Goal: Task Accomplishment & Management: Manage account settings

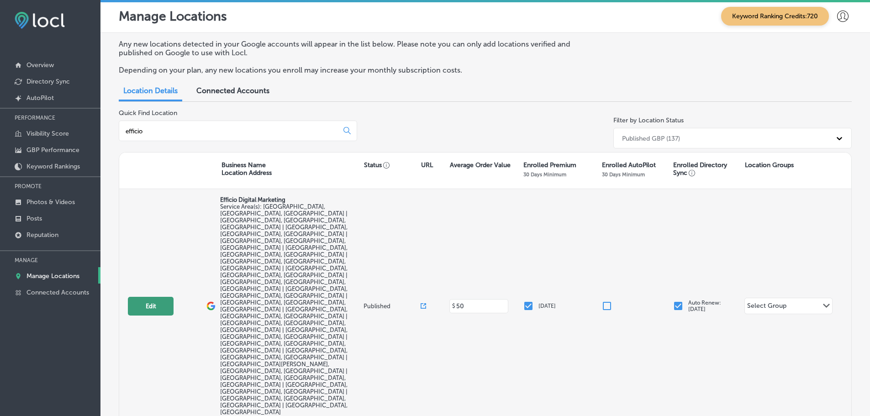
type input "efficio"
click at [146, 297] on button "Edit" at bounding box center [151, 306] width 46 height 19
select select "US"
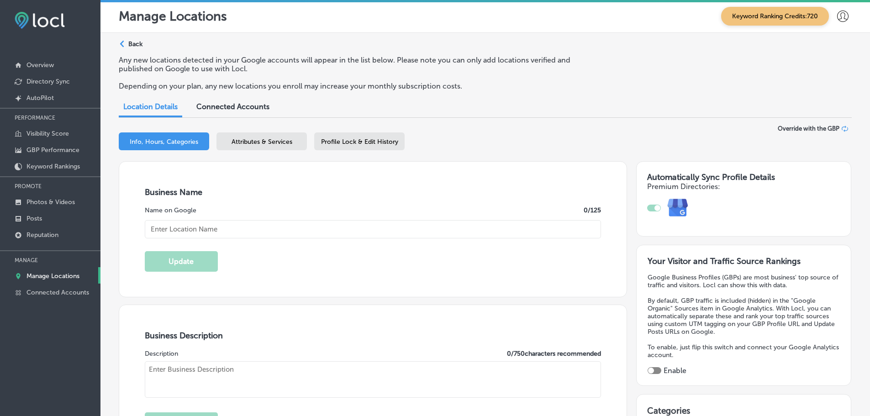
type input "Efficio Digital Marketing"
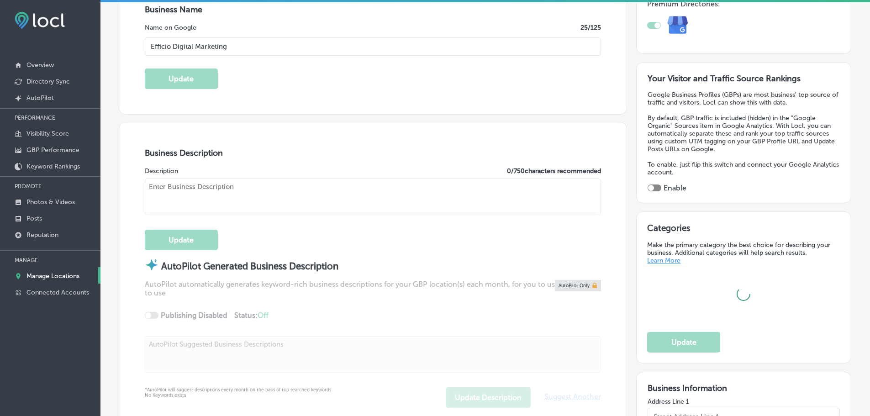
type input "[STREET_ADDRESS][PERSON_NAME]"
type input "[GEOGRAPHIC_DATA]"
type input "34233"
type input "US"
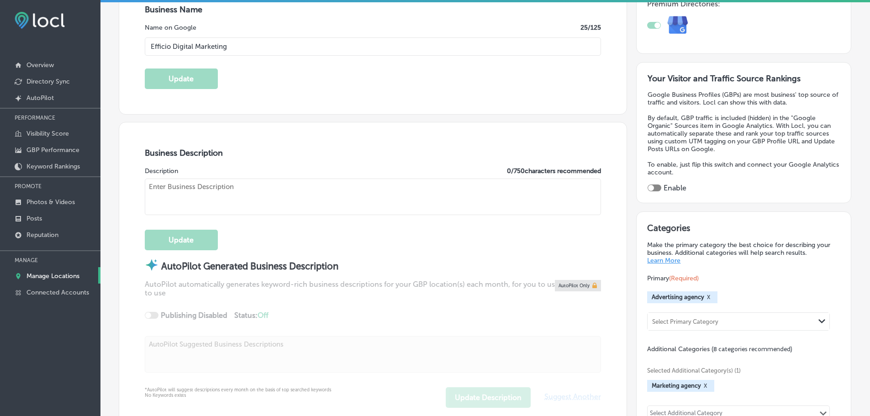
type input "[URL][DOMAIN_NAME]"
type textarea "Efficio Digital Marketing specializes in digital marketing, advertising service…"
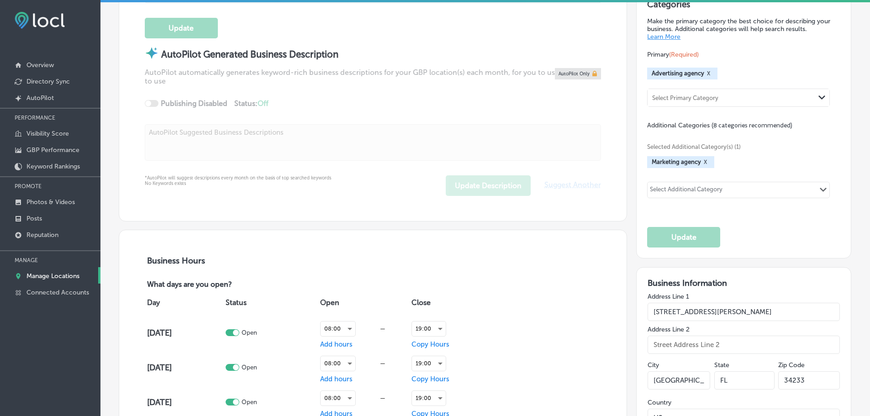
type input "[PHONE_NUMBER]"
checkbox input "true"
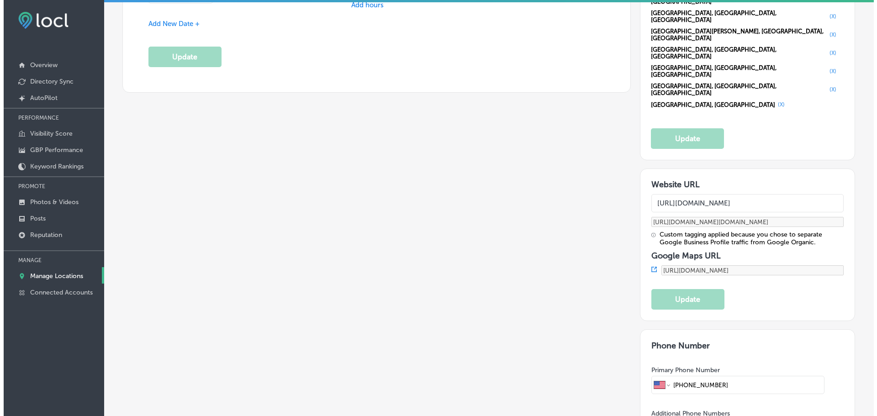
scroll to position [1187, 0]
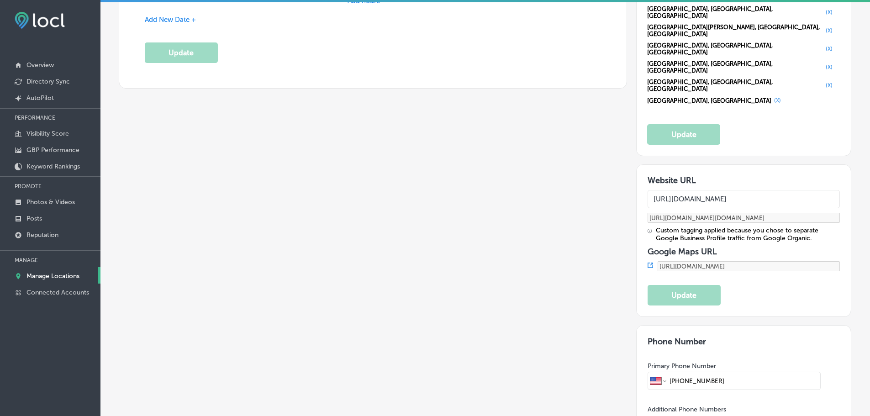
drag, startPoint x: 727, startPoint y: 142, endPoint x: 675, endPoint y: 148, distance: 52.3
click at [675, 372] on input "[PHONE_NUMBER]" at bounding box center [743, 380] width 149 height 17
paste input "[PHONE_NUMBER]"
type input "[PHONE_NUMBER]"
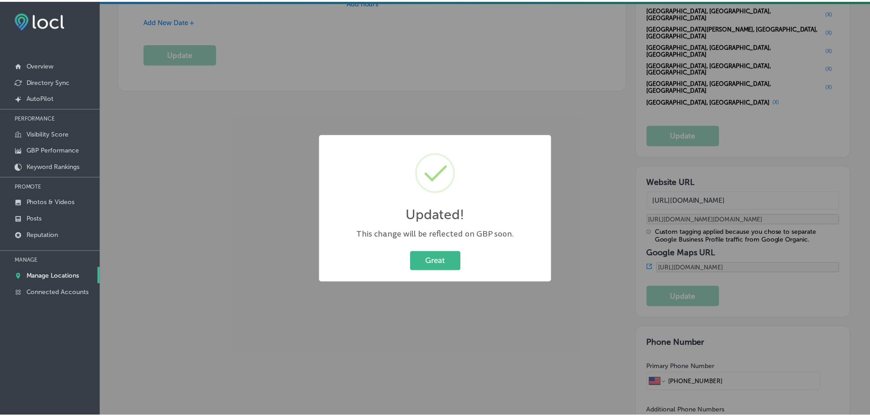
scroll to position [1189, 0]
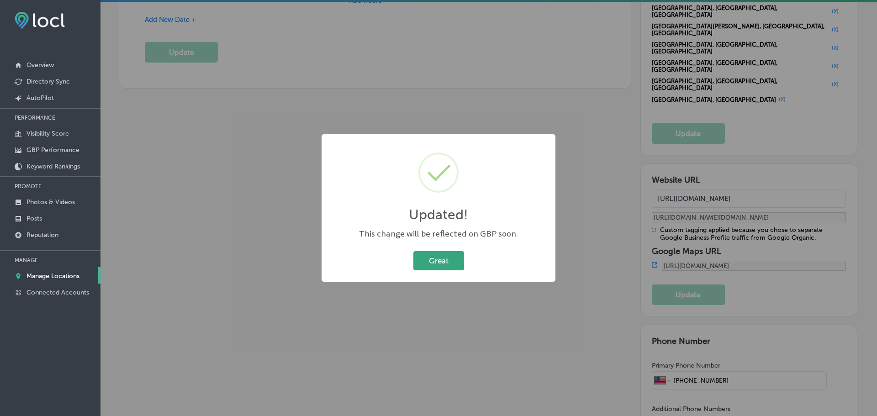
click at [443, 265] on button "Great" at bounding box center [438, 260] width 51 height 19
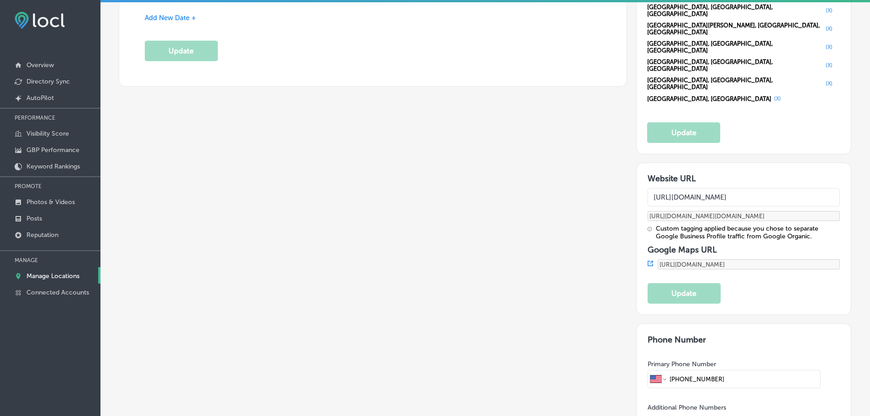
scroll to position [1187, 0]
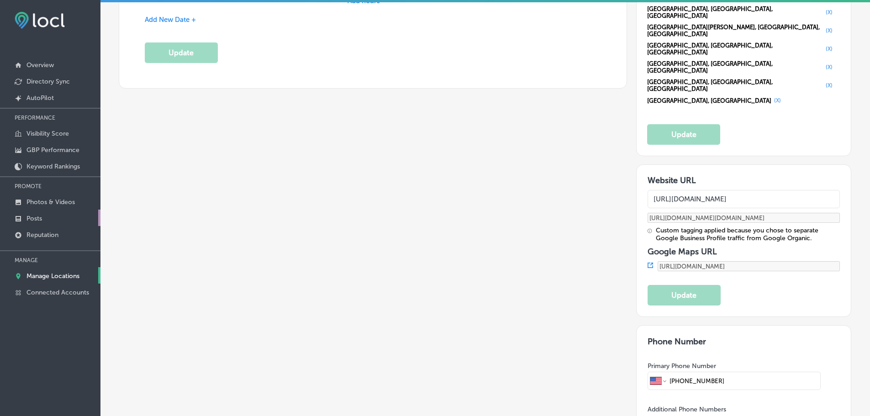
click at [37, 216] on p "Posts" at bounding box center [34, 219] width 16 height 8
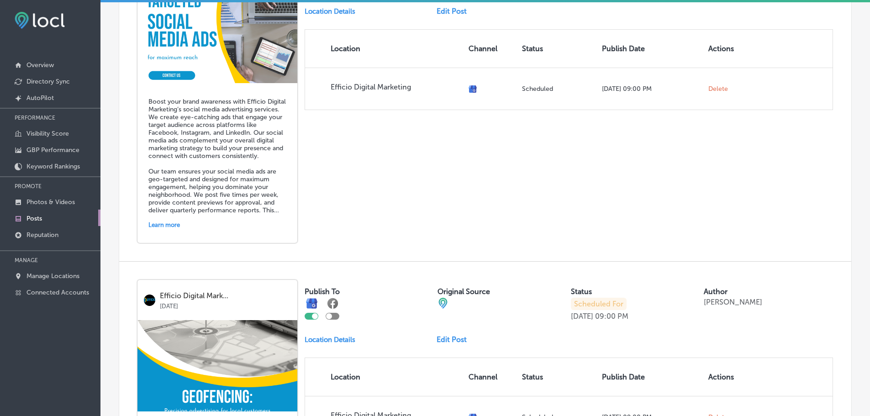
scroll to position [457, 0]
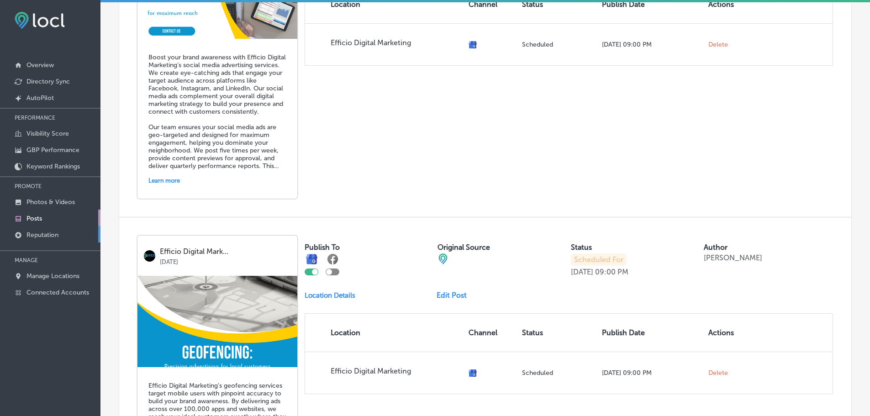
click at [53, 233] on p "Reputation" at bounding box center [42, 235] width 32 height 8
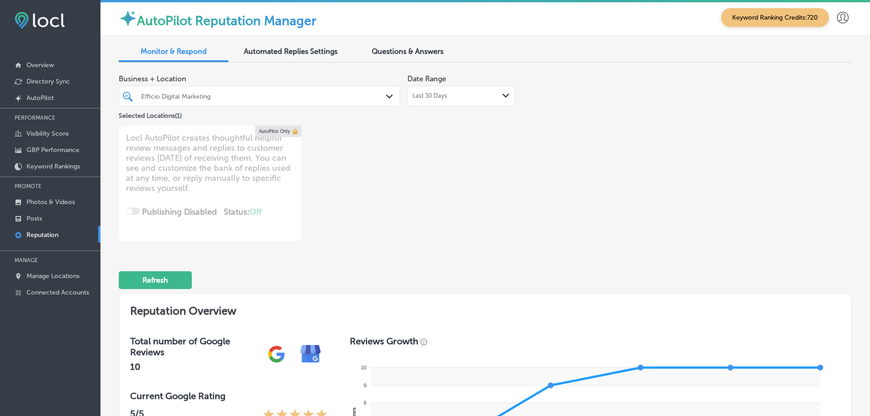
click at [386, 96] on icon "Path Created with Sketch." at bounding box center [389, 97] width 7 height 4
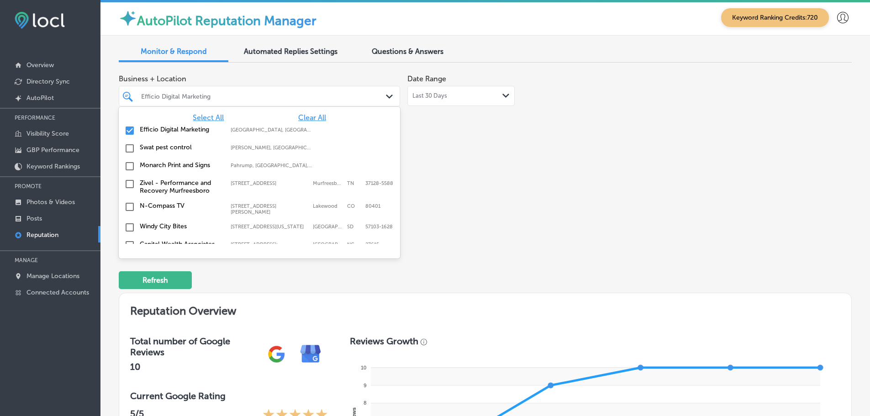
click at [306, 118] on span "Clear All" at bounding box center [312, 117] width 28 height 9
type textarea "x"
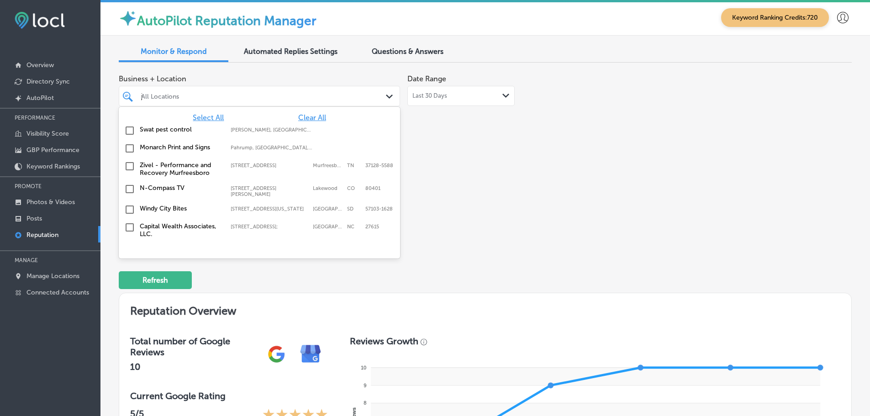
type input "junz"
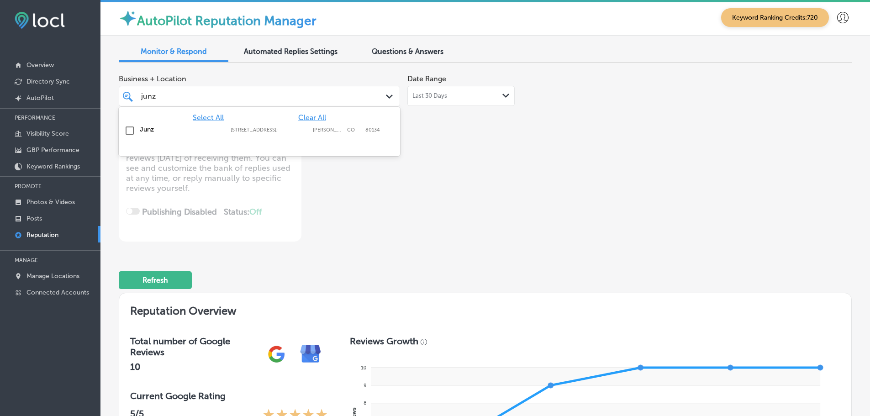
click at [231, 129] on label "[STREET_ADDRESS];" at bounding box center [270, 130] width 78 height 6
type textarea "x"
type input "junz"
click at [460, 166] on div "Business + Location option [STREET_ADDRESS]. [STREET_ADDRESS]. 2 results availa…" at bounding box center [339, 156] width 440 height 172
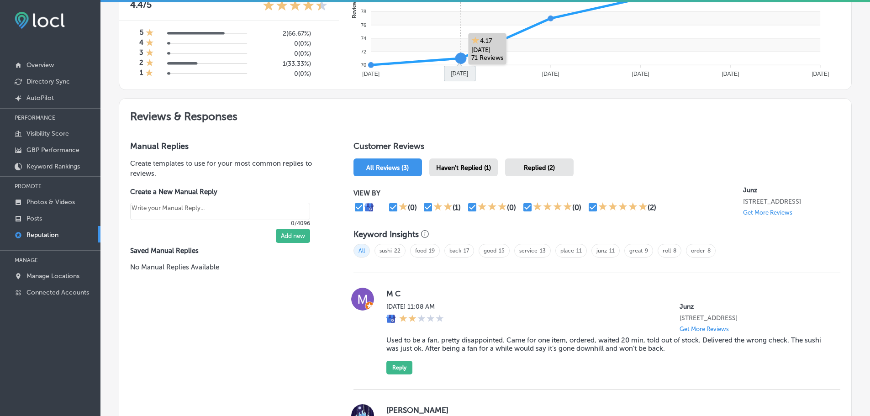
scroll to position [457, 0]
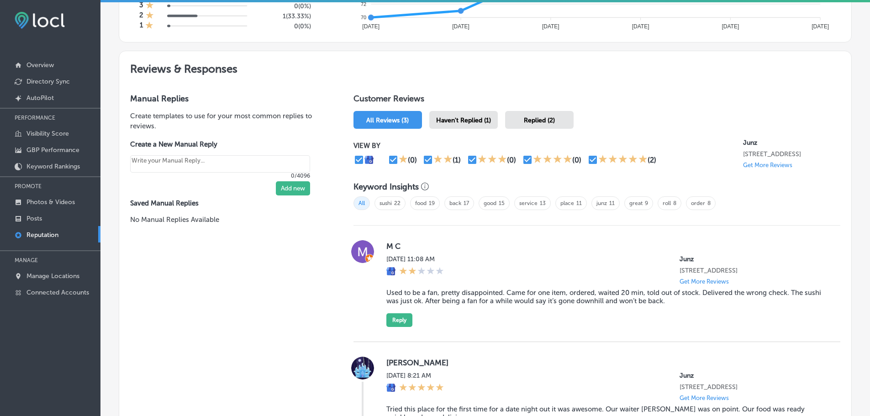
click at [479, 121] on span "Haven't Replied (1)" at bounding box center [463, 120] width 55 height 8
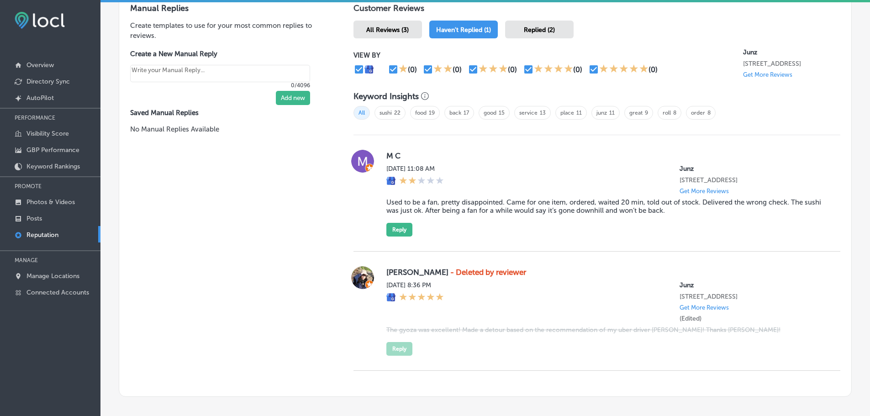
scroll to position [548, 0]
click at [398, 236] on button "Reply" at bounding box center [399, 229] width 26 height 14
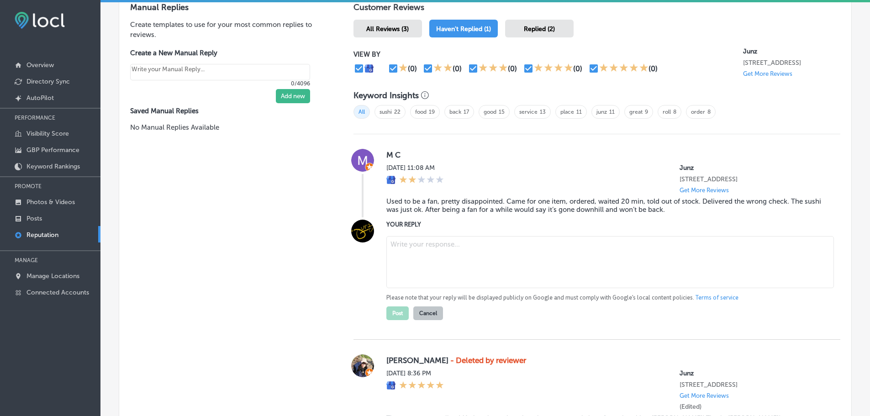
click at [427, 251] on textarea at bounding box center [610, 262] width 448 height 52
type textarea "x"
paste textarea "Thank you for your feedback, and we’re truly sorry to hear about your recent ex…"
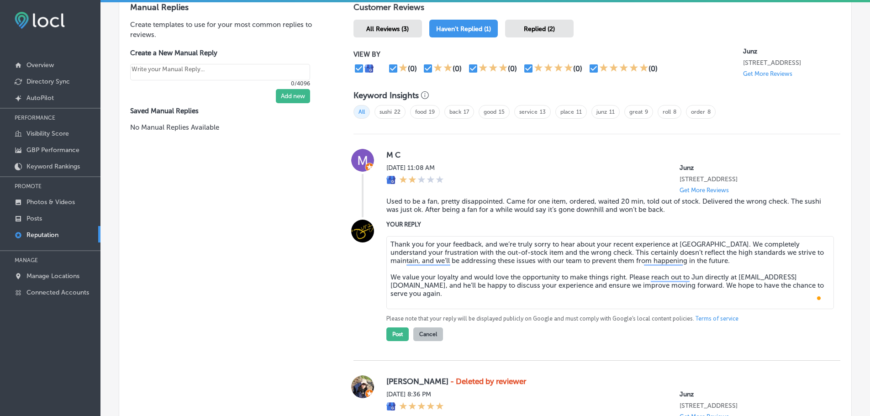
drag, startPoint x: 437, startPoint y: 293, endPoint x: 400, endPoint y: 292, distance: 37.0
click at [400, 292] on textarea "Thank you for your feedback, and we’re truly sorry to hear about your recent ex…" at bounding box center [610, 272] width 448 height 73
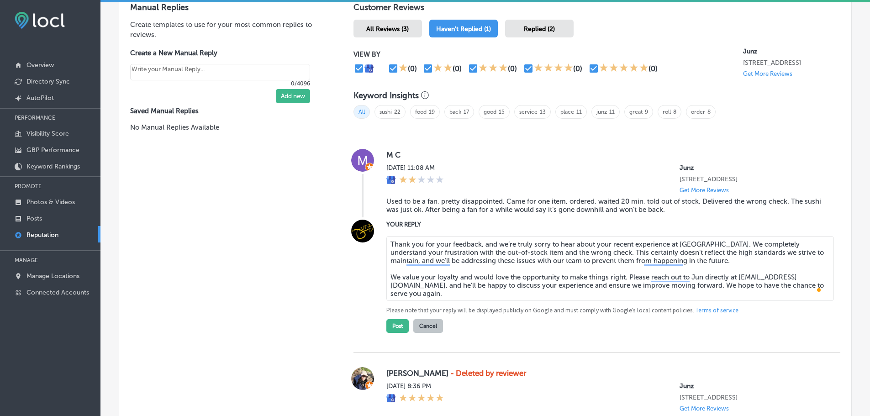
type textarea "Thank you for your feedback, and we’re truly sorry to hear about your recent ex…"
click at [394, 333] on button "Post" at bounding box center [397, 326] width 22 height 14
type textarea "x"
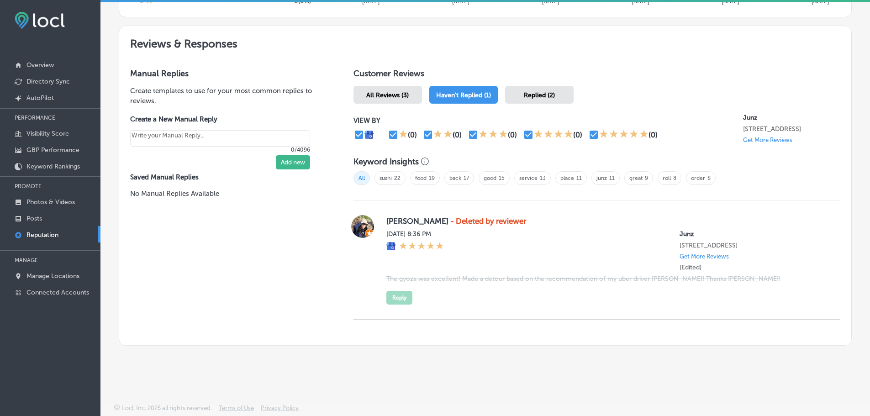
scroll to position [490, 0]
